Goal: Contribute content: Add original content to the website for others to see

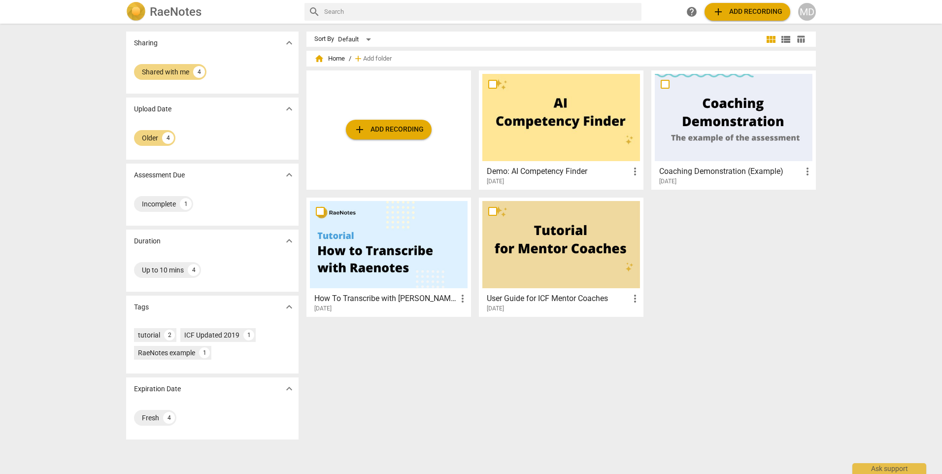
click at [404, 134] on span "add Add recording" at bounding box center [389, 130] width 70 height 12
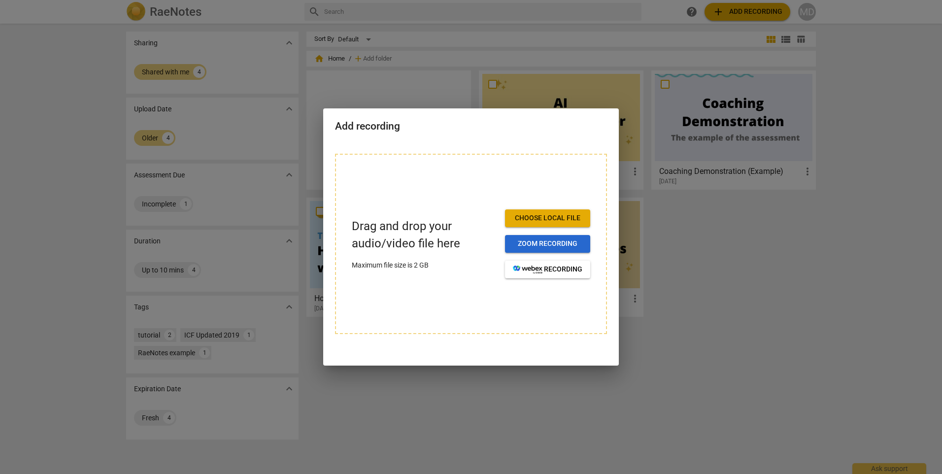
click at [555, 242] on span "Zoom recording" at bounding box center [547, 244] width 69 height 10
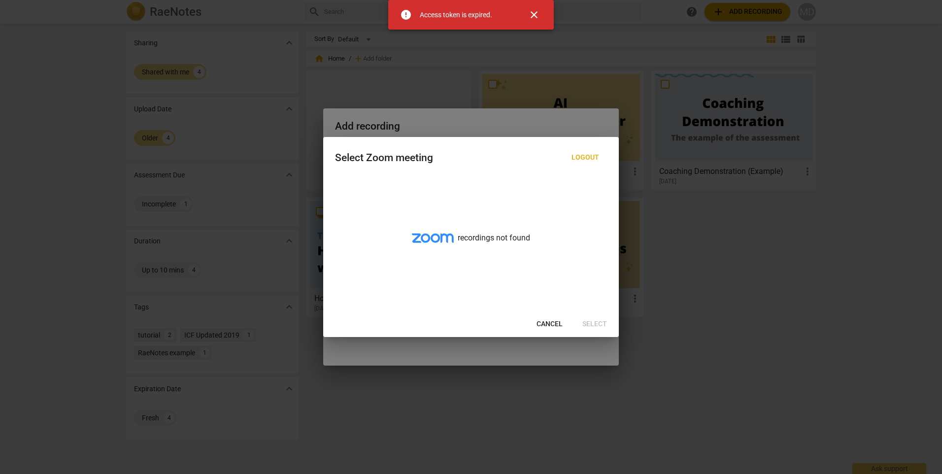
click at [552, 327] on span "Cancel" at bounding box center [549, 324] width 26 height 10
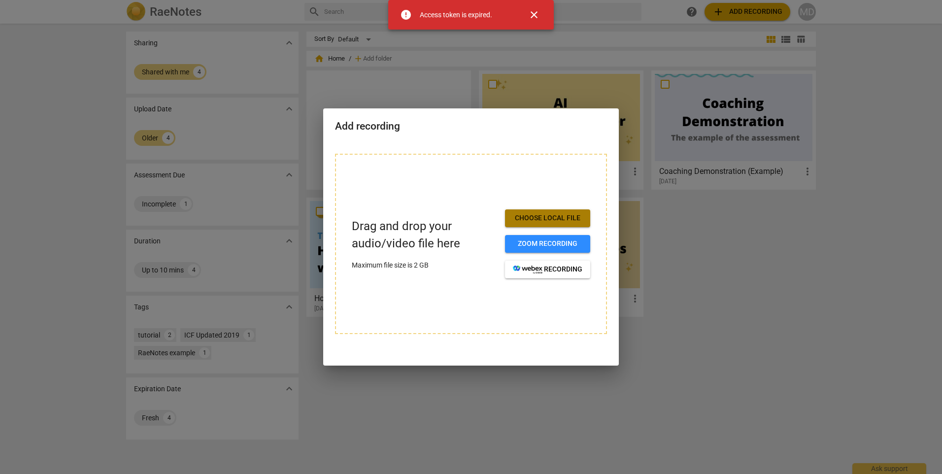
click at [534, 220] on span "Choose local file" at bounding box center [547, 218] width 69 height 10
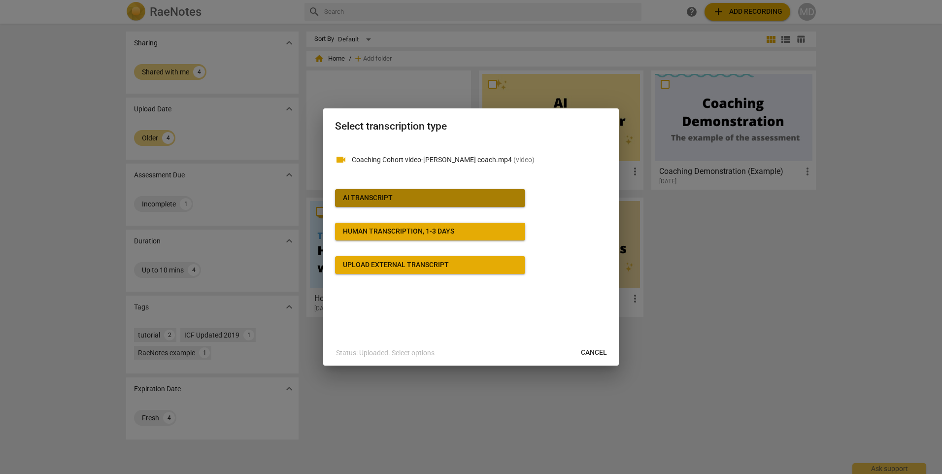
click at [418, 194] on span "AI Transcript" at bounding box center [430, 198] width 174 height 10
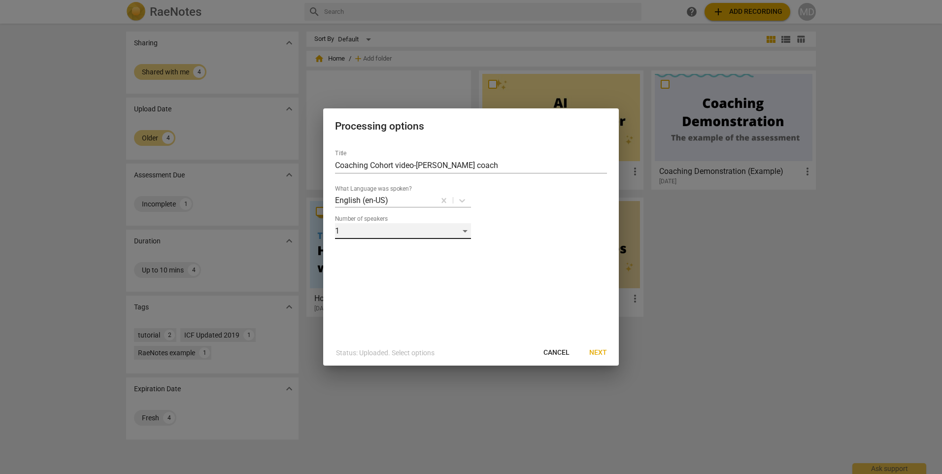
click at [429, 228] on div "1" at bounding box center [403, 231] width 136 height 16
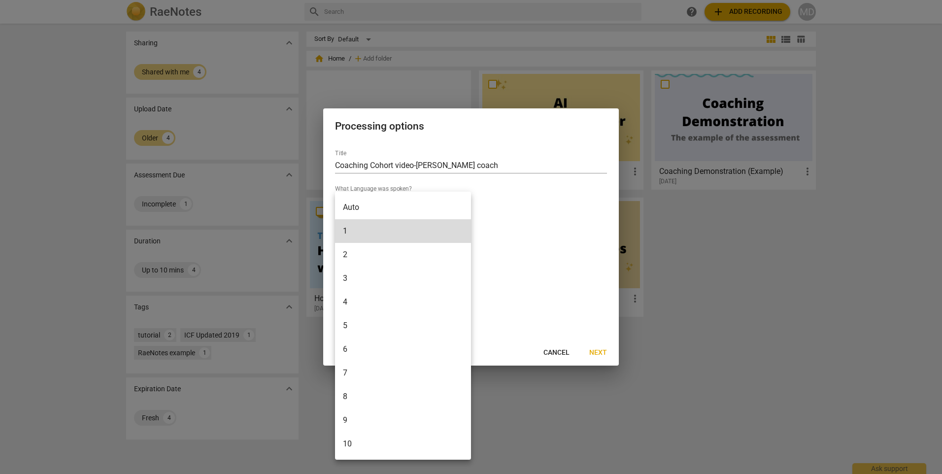
click at [417, 255] on li "2" at bounding box center [403, 255] width 136 height 24
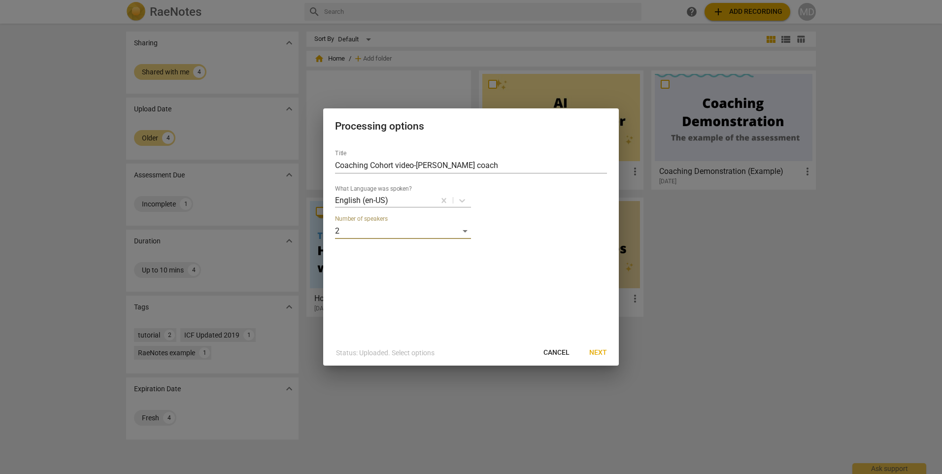
click at [602, 354] on span "Next" at bounding box center [598, 353] width 18 height 10
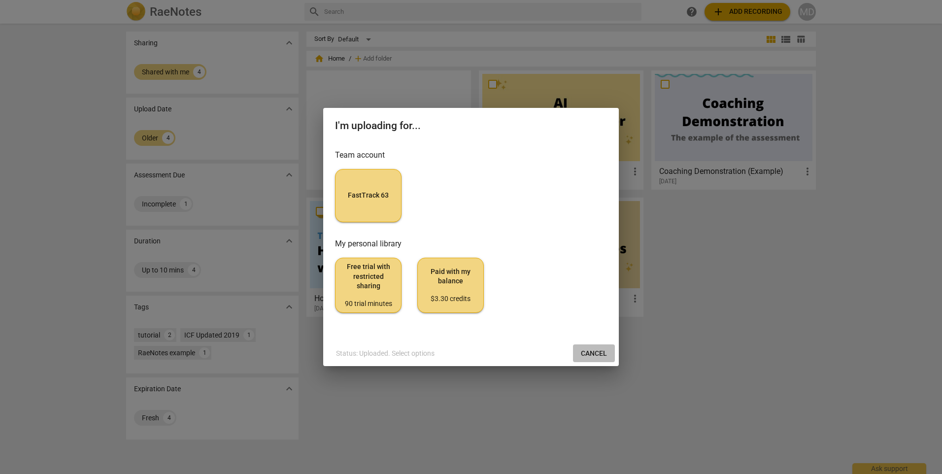
click at [587, 350] on span "Cancel" at bounding box center [594, 354] width 26 height 10
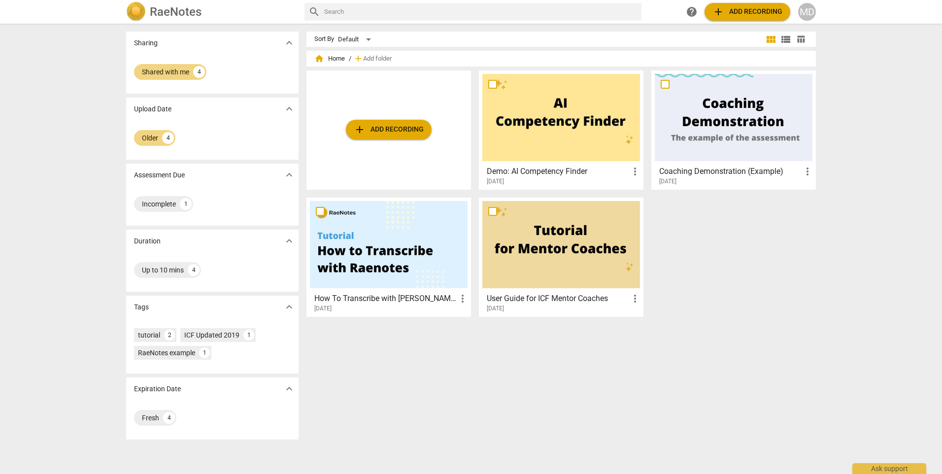
click at [390, 123] on button "add Add recording" at bounding box center [389, 130] width 86 height 20
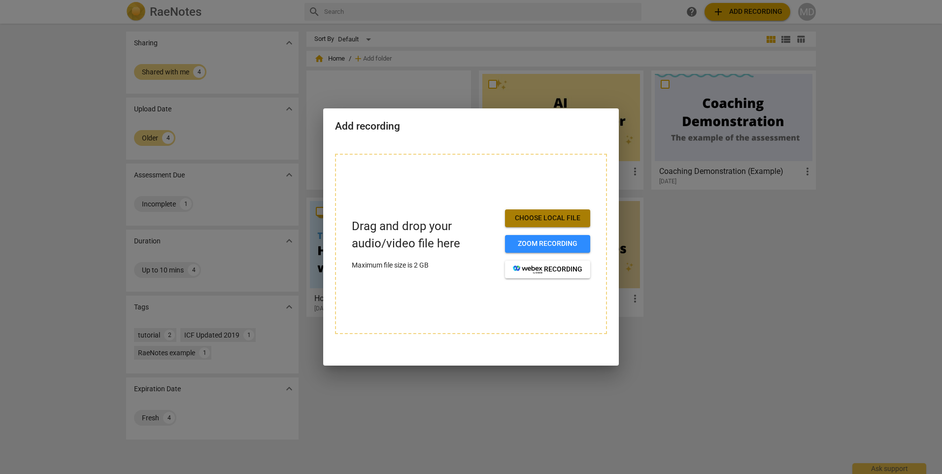
click at [539, 217] on span "Choose local file" at bounding box center [547, 218] width 69 height 10
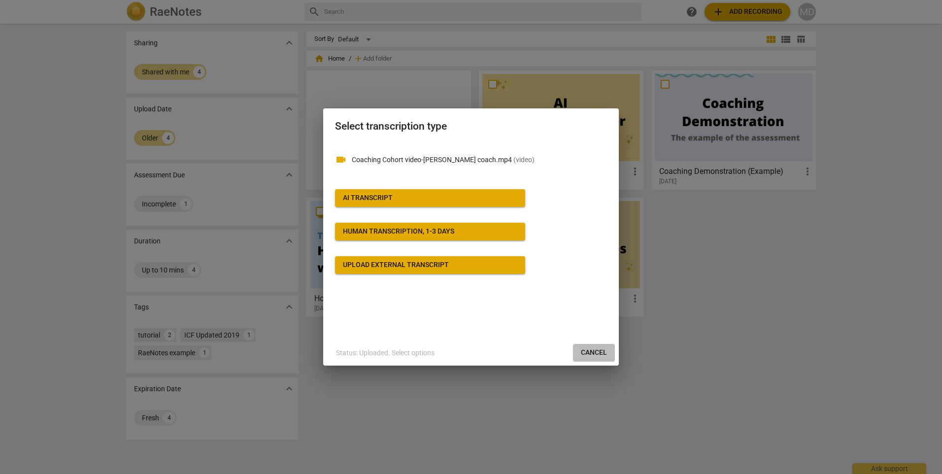
click at [590, 361] on button "Cancel" at bounding box center [594, 353] width 42 height 18
